Goal: Check status: Check status

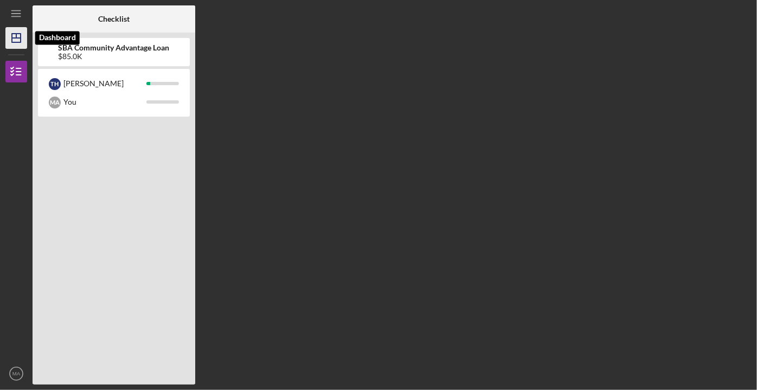
click at [12, 40] on polygon "button" at bounding box center [16, 38] width 9 height 9
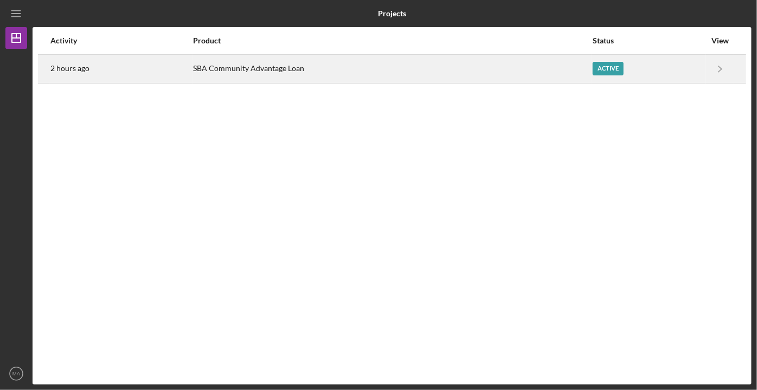
click at [612, 69] on div "Active" at bounding box center [607, 69] width 31 height 14
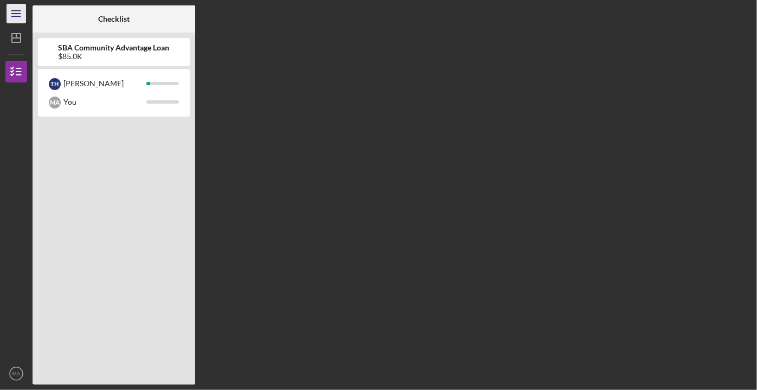
click at [21, 11] on icon "Icon/Menu" at bounding box center [16, 14] width 24 height 24
